Goal: Information Seeking & Learning: Learn about a topic

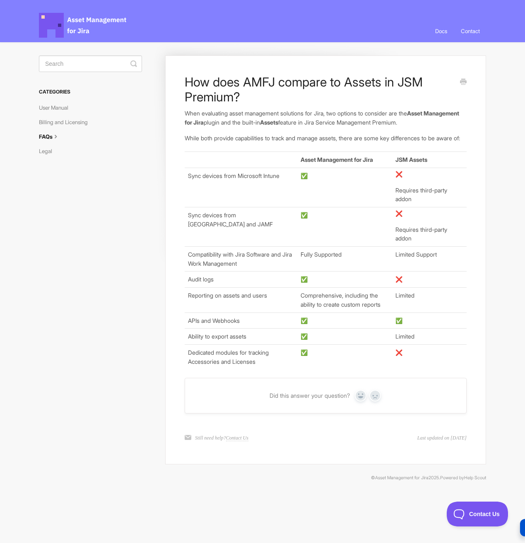
click at [276, 226] on td "Sync devices from [GEOGRAPHIC_DATA] and JAMF" at bounding box center [241, 226] width 113 height 39
click at [260, 183] on td "Sync devices from Microsoft Intune" at bounding box center [241, 187] width 113 height 39
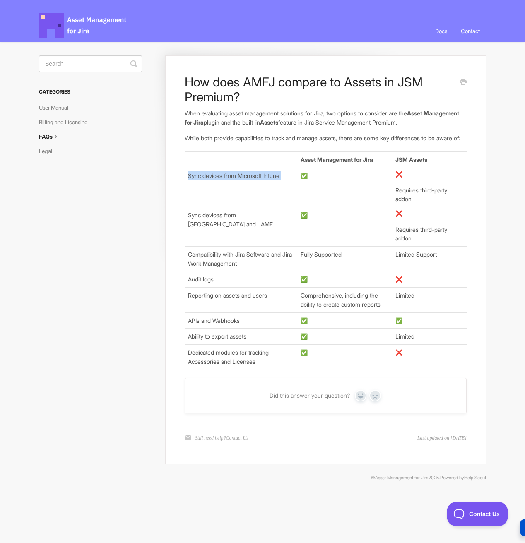
click at [260, 183] on td "Sync devices from Microsoft Intune" at bounding box center [241, 187] width 113 height 39
click at [244, 220] on td "Sync devices from [GEOGRAPHIC_DATA] and JAMF" at bounding box center [241, 226] width 113 height 39
click at [237, 223] on td "Sync devices from [GEOGRAPHIC_DATA] and JAMF" at bounding box center [241, 226] width 113 height 39
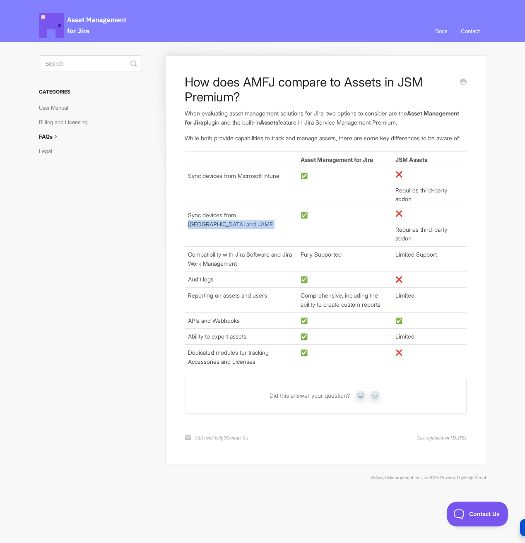
click at [237, 223] on td "Sync devices from [GEOGRAPHIC_DATA] and JAMF" at bounding box center [241, 226] width 113 height 39
click at [245, 223] on td "Sync devices from [GEOGRAPHIC_DATA] and JAMF" at bounding box center [241, 226] width 113 height 39
click at [246, 223] on td "Sync devices from [GEOGRAPHIC_DATA] and JAMF" at bounding box center [241, 226] width 113 height 39
click at [252, 224] on td "Sync devices from [GEOGRAPHIC_DATA] and JAMF" at bounding box center [241, 226] width 113 height 39
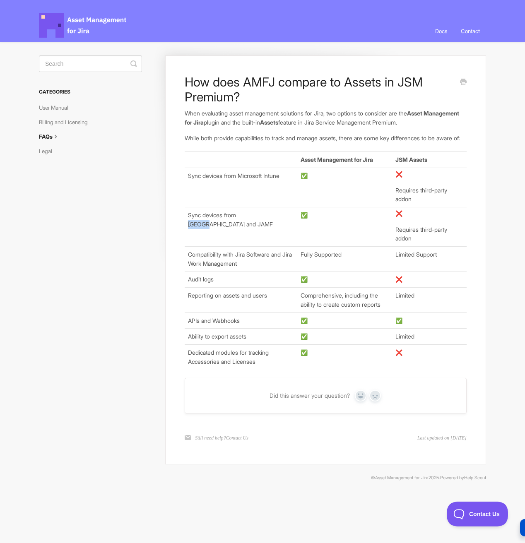
click at [252, 224] on td "Sync devices from [GEOGRAPHIC_DATA] and JAMF" at bounding box center [241, 226] width 113 height 39
click at [254, 224] on td "Sync devices from [GEOGRAPHIC_DATA] and JAMF" at bounding box center [241, 226] width 113 height 39
click at [262, 226] on td "Sync devices from [GEOGRAPHIC_DATA] and JAMF" at bounding box center [241, 226] width 113 height 39
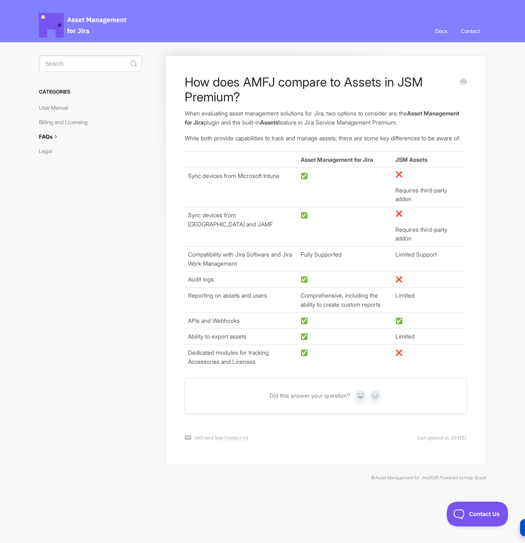
click at [244, 225] on td "Sync devices from [GEOGRAPHIC_DATA] and JAMF" at bounding box center [241, 226] width 113 height 39
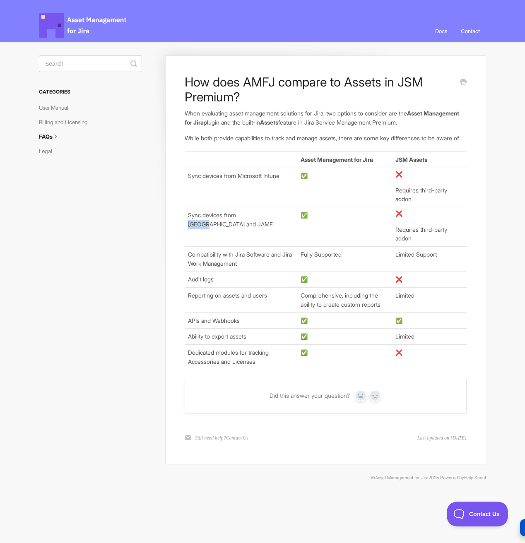
click at [256, 227] on td "Sync devices from [GEOGRAPHIC_DATA] and JAMF" at bounding box center [241, 226] width 113 height 39
click at [257, 223] on td "Sync devices from [GEOGRAPHIC_DATA] and JAMF" at bounding box center [241, 226] width 113 height 39
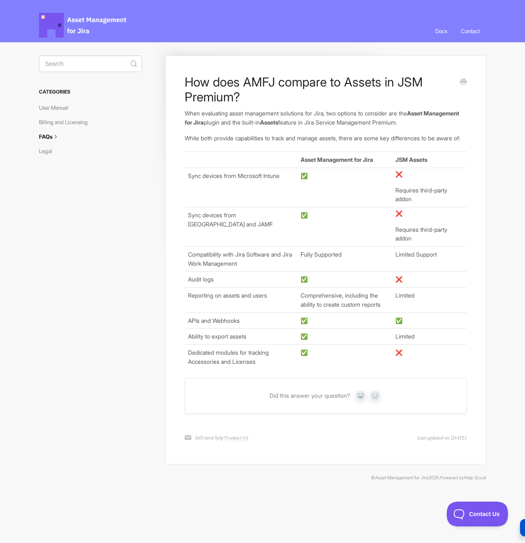
click at [254, 223] on td "Sync devices from [GEOGRAPHIC_DATA] and JAMF" at bounding box center [241, 226] width 113 height 39
click at [247, 223] on td "Sync devices from [GEOGRAPHIC_DATA] and JAMF" at bounding box center [241, 226] width 113 height 39
click at [247, 226] on td "Sync devices from [GEOGRAPHIC_DATA] and JAMF" at bounding box center [241, 226] width 113 height 39
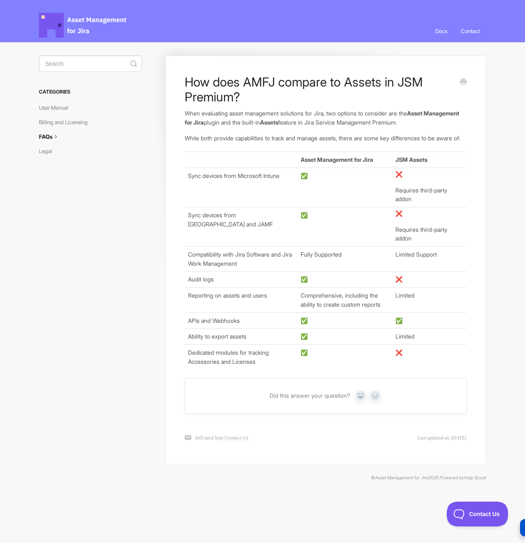
click at [289, 221] on td "Sync devices from [GEOGRAPHIC_DATA] and JAMF" at bounding box center [241, 226] width 113 height 39
click at [281, 223] on td "Sync devices from [GEOGRAPHIC_DATA] and JAMF" at bounding box center [241, 226] width 113 height 39
click at [247, 224] on td "Sync devices from [GEOGRAPHIC_DATA] and JAMF" at bounding box center [241, 226] width 113 height 39
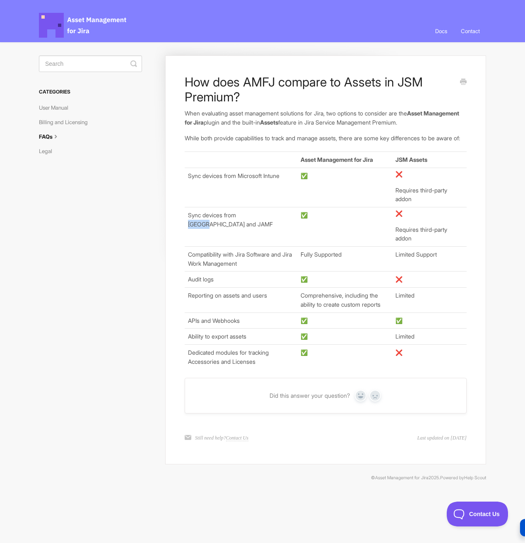
click at [247, 224] on td "Sync devices from [GEOGRAPHIC_DATA] and JAMF" at bounding box center [241, 226] width 113 height 39
click at [272, 223] on td "Sync devices from [GEOGRAPHIC_DATA] and JAMF" at bounding box center [241, 226] width 113 height 39
click at [249, 220] on td "Sync devices from [GEOGRAPHIC_DATA] and JAMF" at bounding box center [241, 226] width 113 height 39
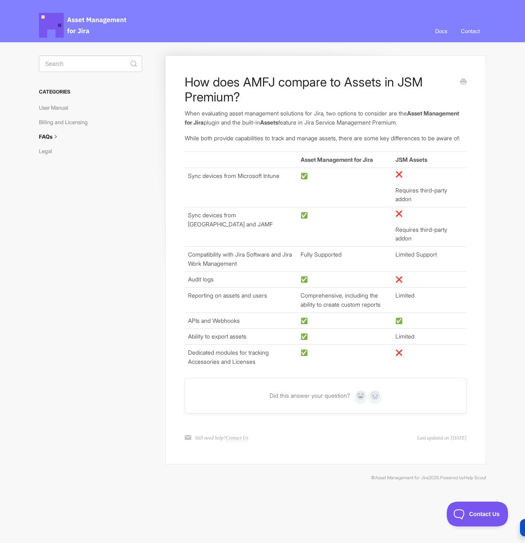
click at [249, 269] on td "Compatibility with Jira Software and Jira Work Management" at bounding box center [241, 259] width 113 height 25
click at [258, 267] on td "Compatibility with Jira Software and Jira Work Management" at bounding box center [241, 259] width 113 height 25
